Goal: Obtain resource: Download file/media

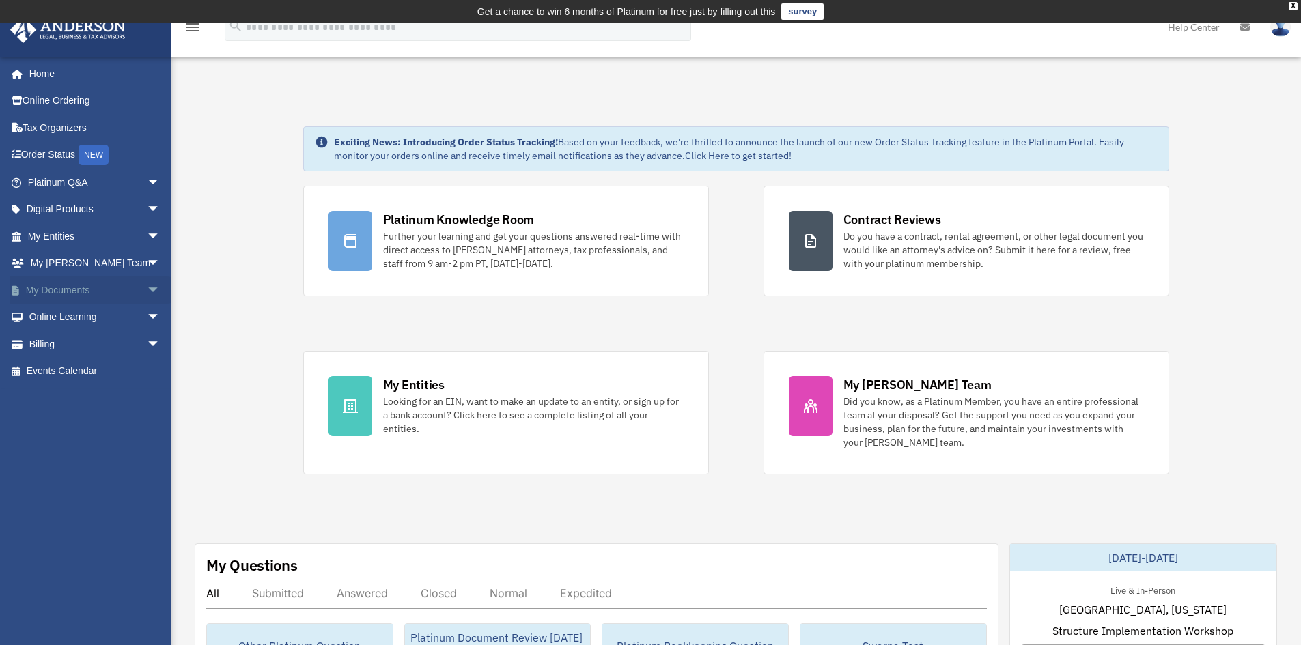
click at [85, 285] on link "My Documents arrow_drop_down" at bounding box center [95, 290] width 171 height 27
click at [152, 316] on span "arrow_drop_down" at bounding box center [160, 318] width 27 height 28
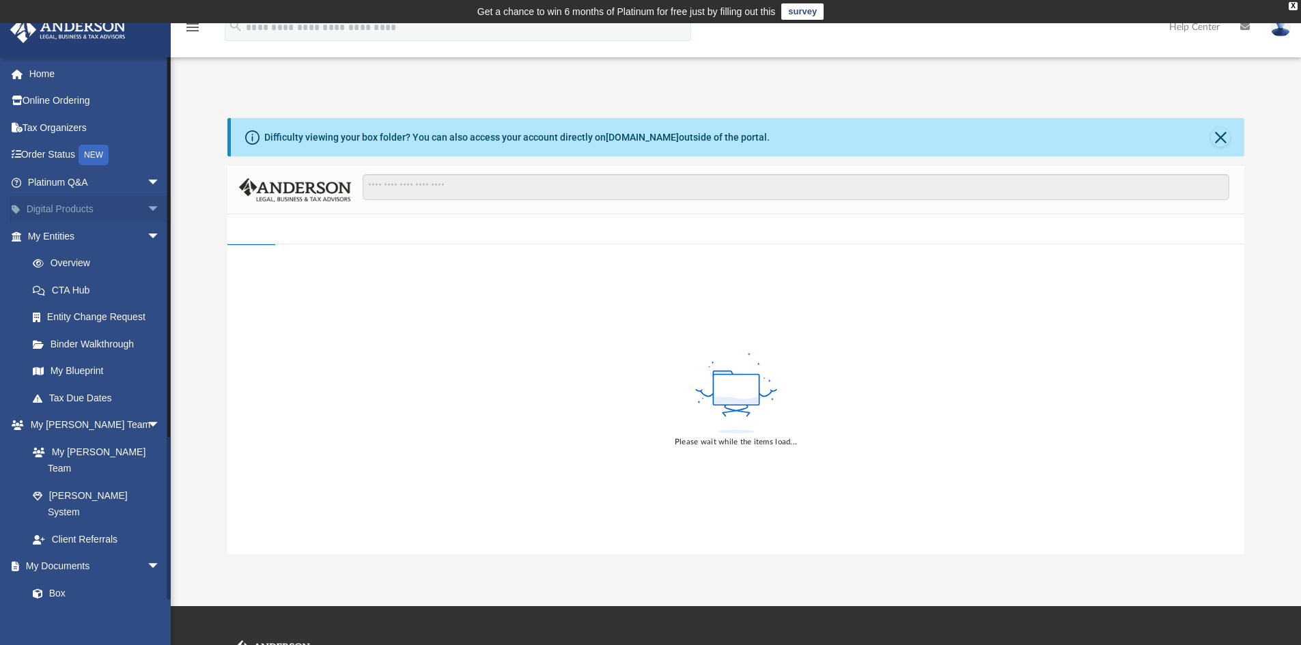
click at [147, 209] on span "arrow_drop_down" at bounding box center [160, 210] width 27 height 28
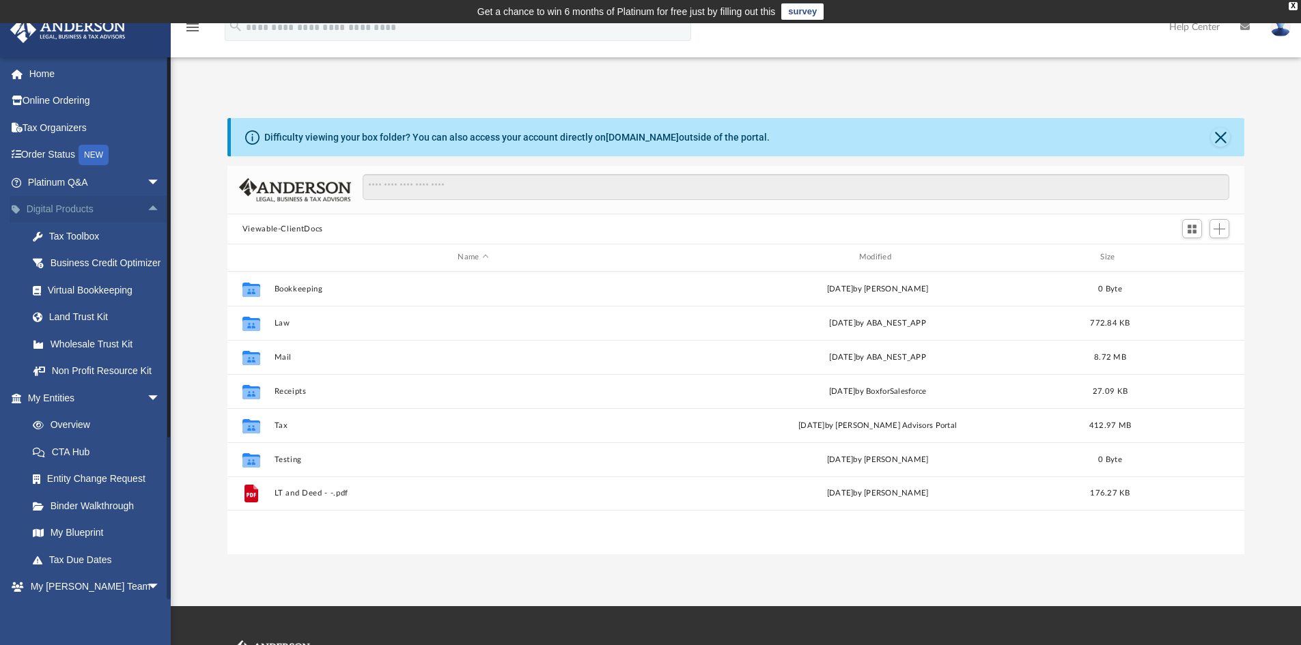
scroll to position [300, 1007]
click at [147, 206] on span "arrow_drop_up" at bounding box center [160, 210] width 27 height 28
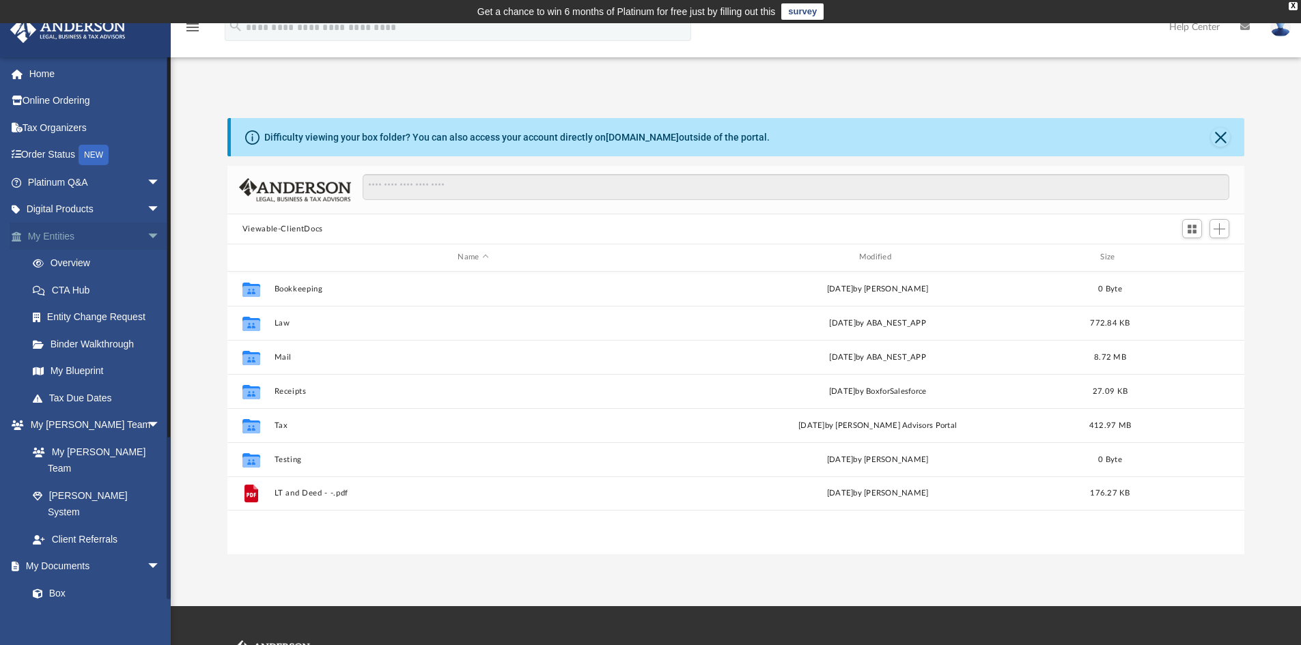
click at [147, 229] on span "arrow_drop_down" at bounding box center [160, 237] width 27 height 28
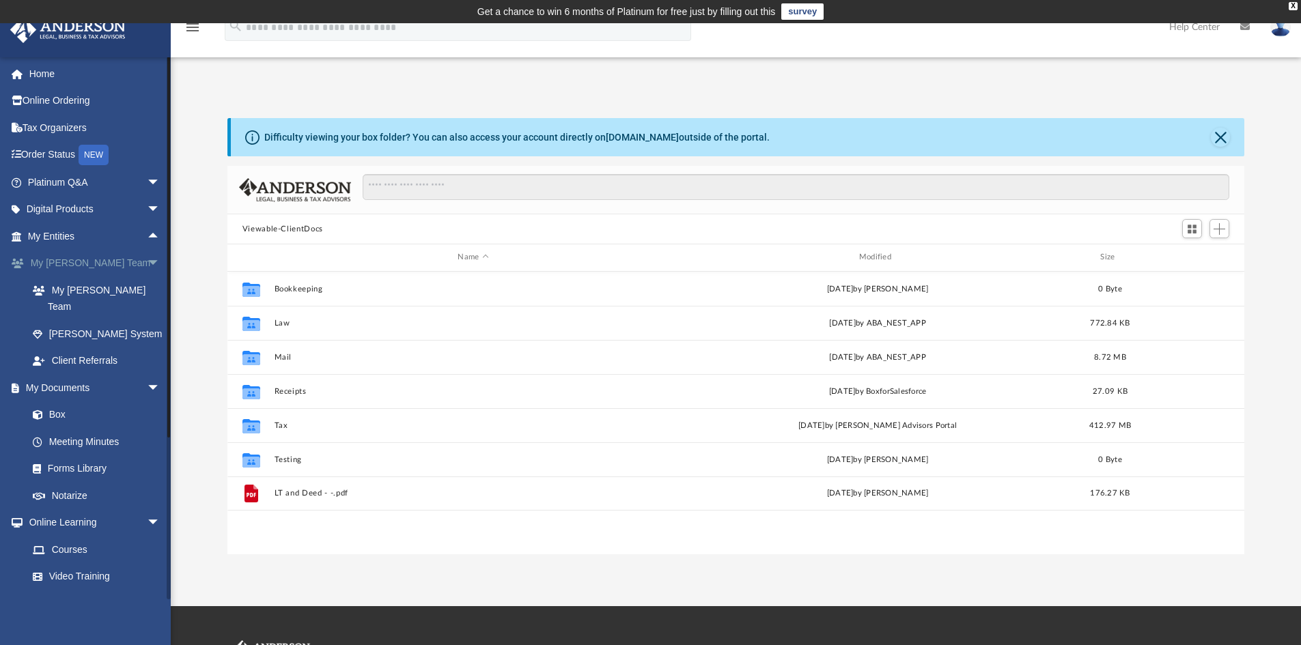
click at [147, 261] on span "arrow_drop_down" at bounding box center [160, 264] width 27 height 28
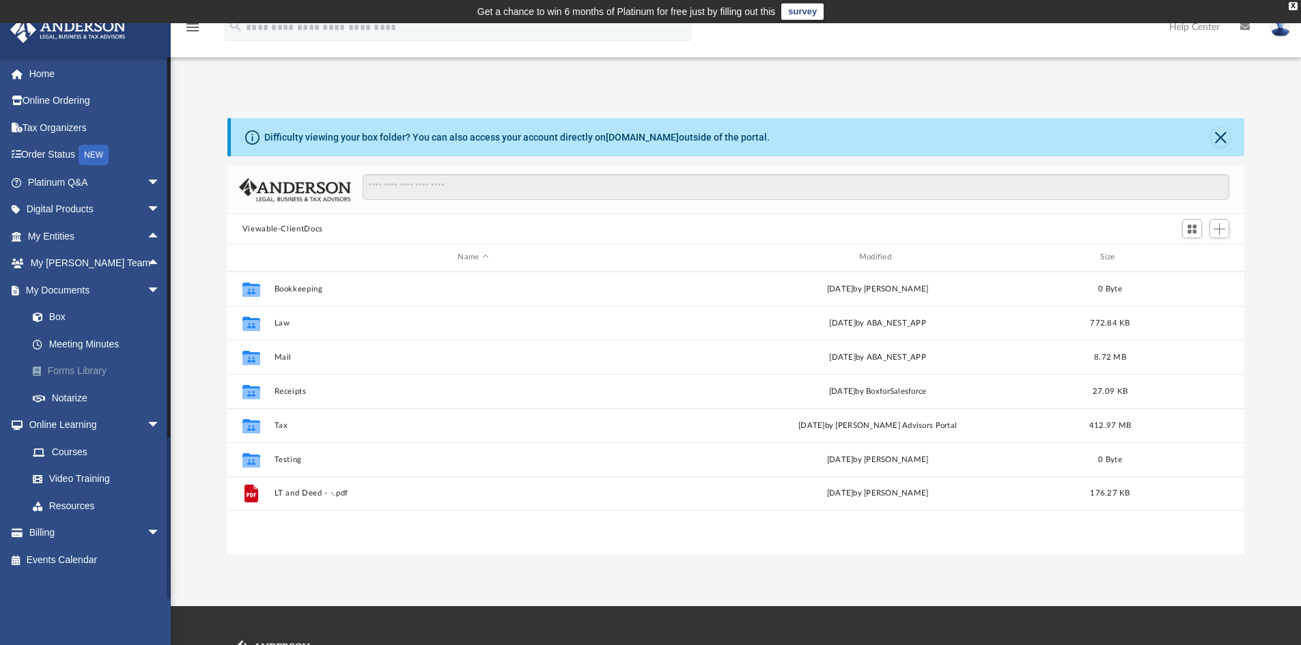
click at [78, 369] on link "Forms Library" at bounding box center [100, 371] width 162 height 27
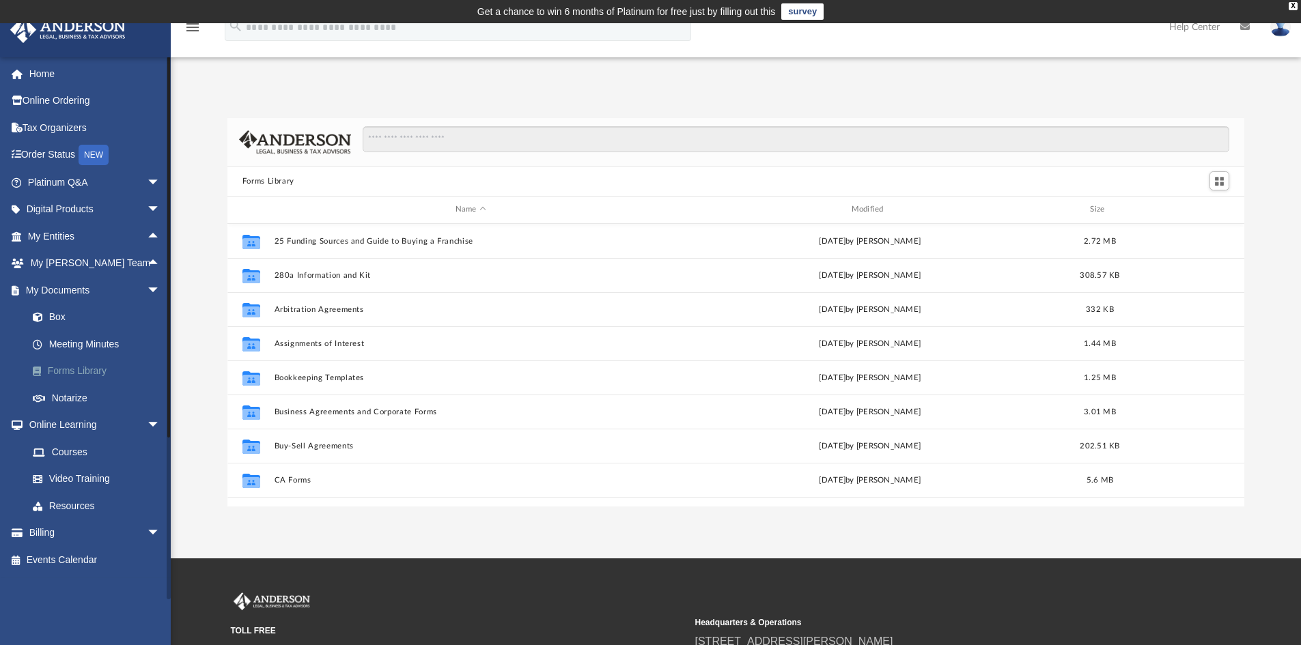
scroll to position [300, 1007]
click at [400, 142] on input "Search files and folders" at bounding box center [796, 139] width 867 height 26
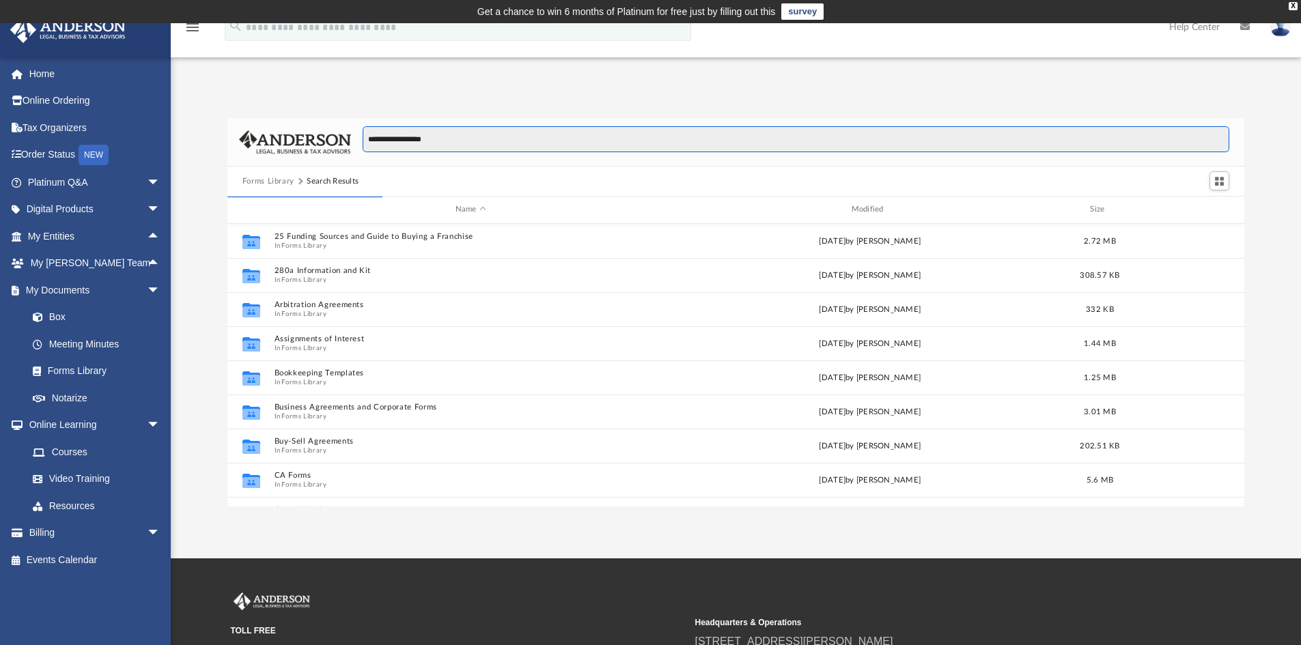
scroll to position [258, 1007]
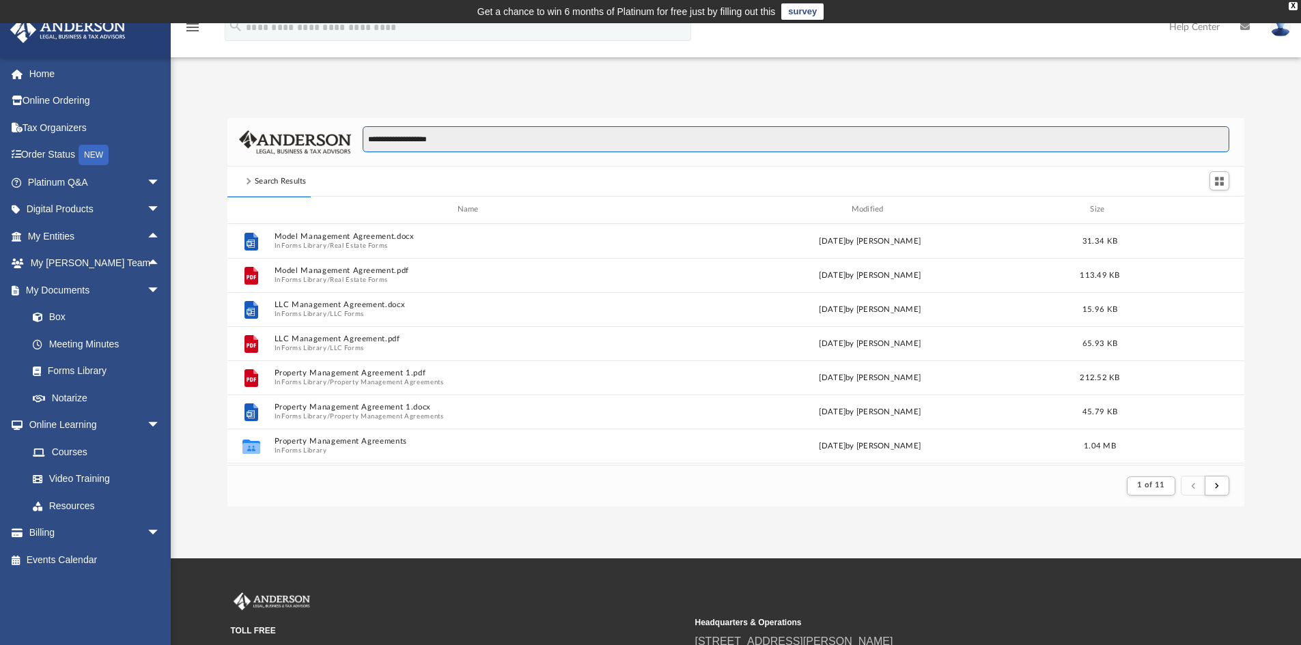
type input "**********"
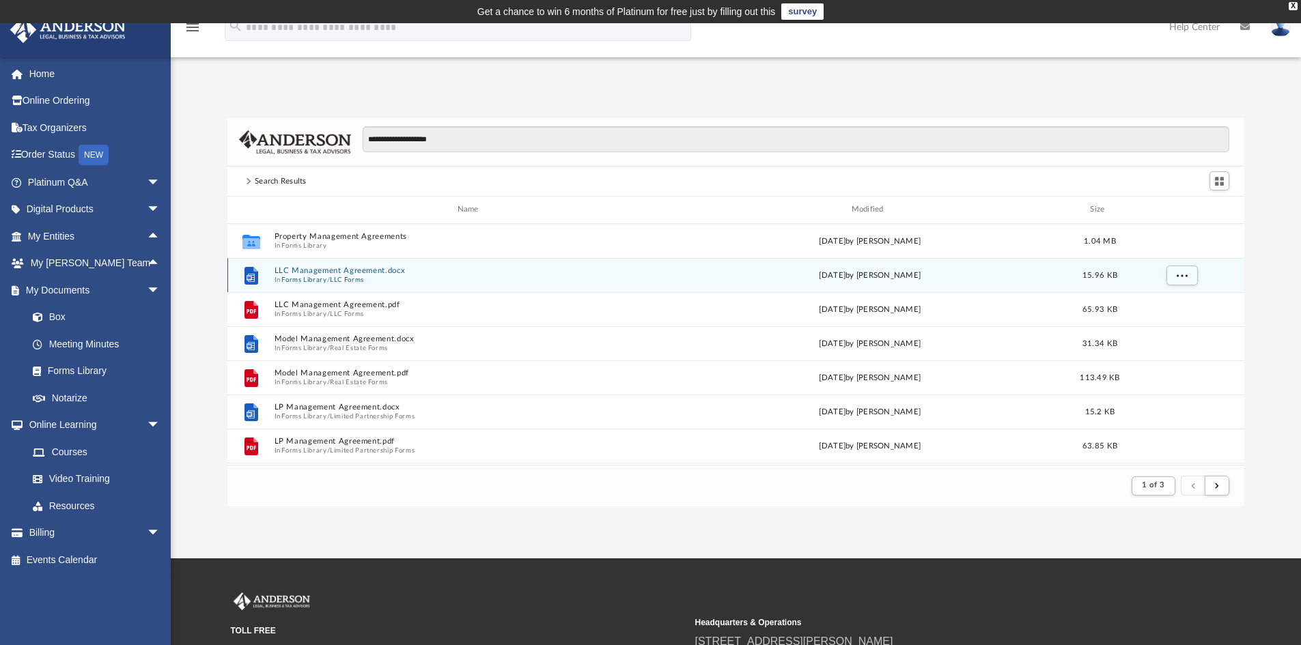
click at [335, 272] on button "LLC Management Agreement.docx" at bounding box center [470, 270] width 393 height 9
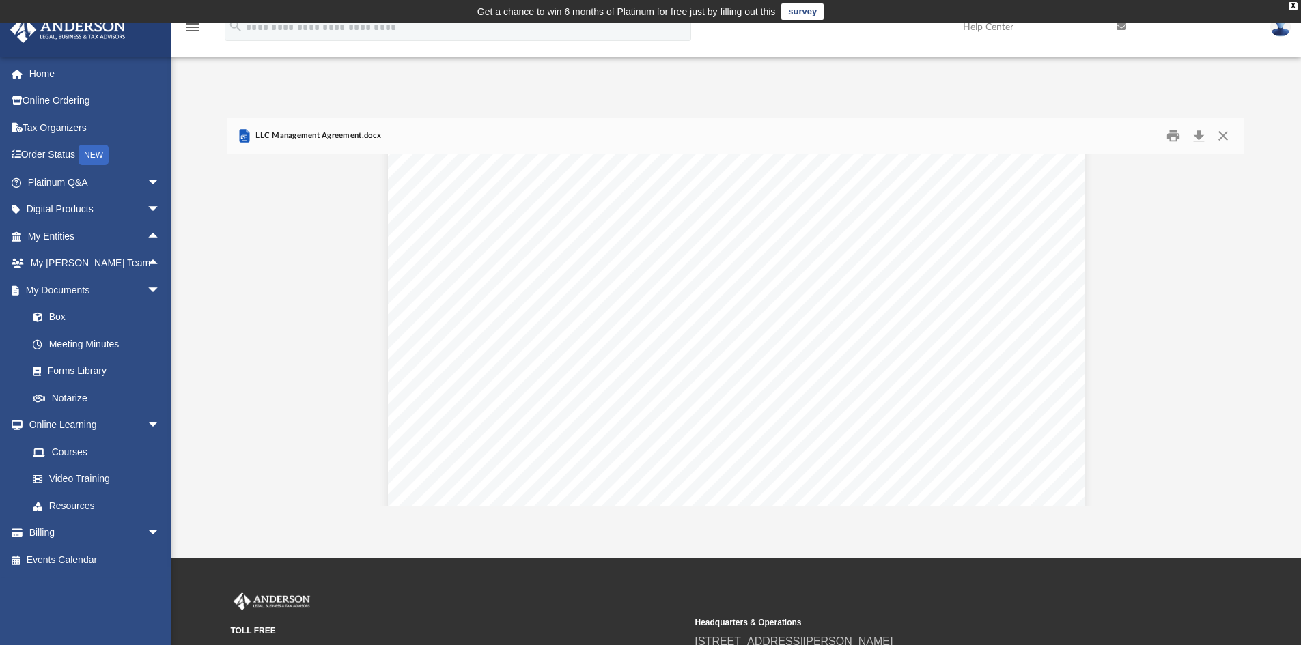
scroll to position [319, 0]
